Goal: Task Accomplishment & Management: Manage account settings

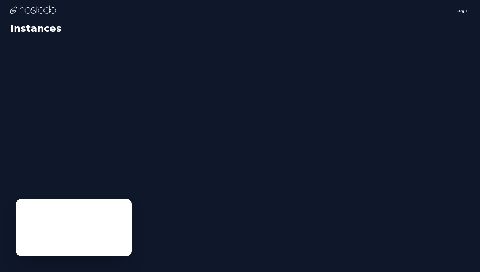
click at [463, 11] on link "Login" at bounding box center [463, 10] width 15 height 8
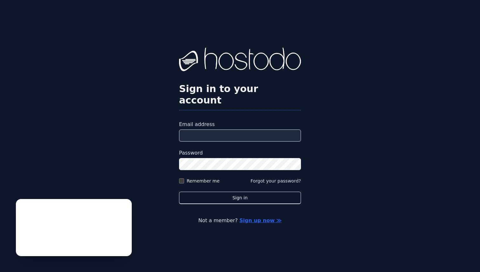
type input "**********"
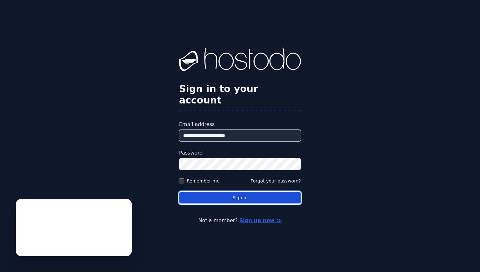
click at [232, 192] on button "Sign in" at bounding box center [240, 198] width 122 height 12
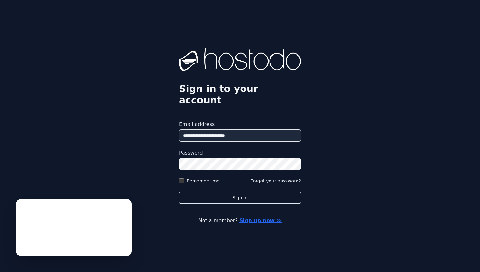
click at [0, 272] on nordpass-portal at bounding box center [0, 272] width 0 height 0
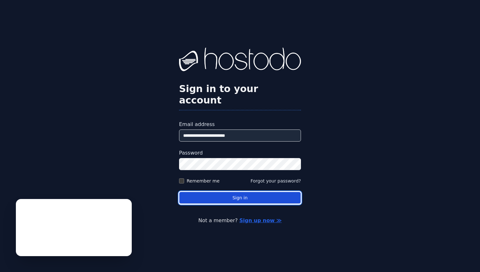
click at [241, 192] on button "Sign in" at bounding box center [240, 198] width 122 height 12
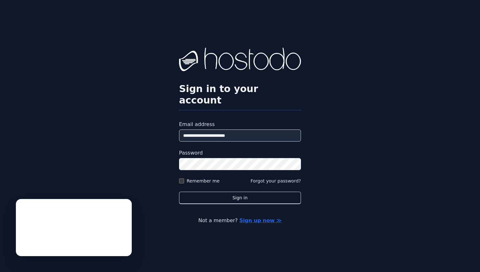
click at [0, 272] on nordpass-portal at bounding box center [0, 272] width 0 height 0
